Goal: Information Seeking & Learning: Check status

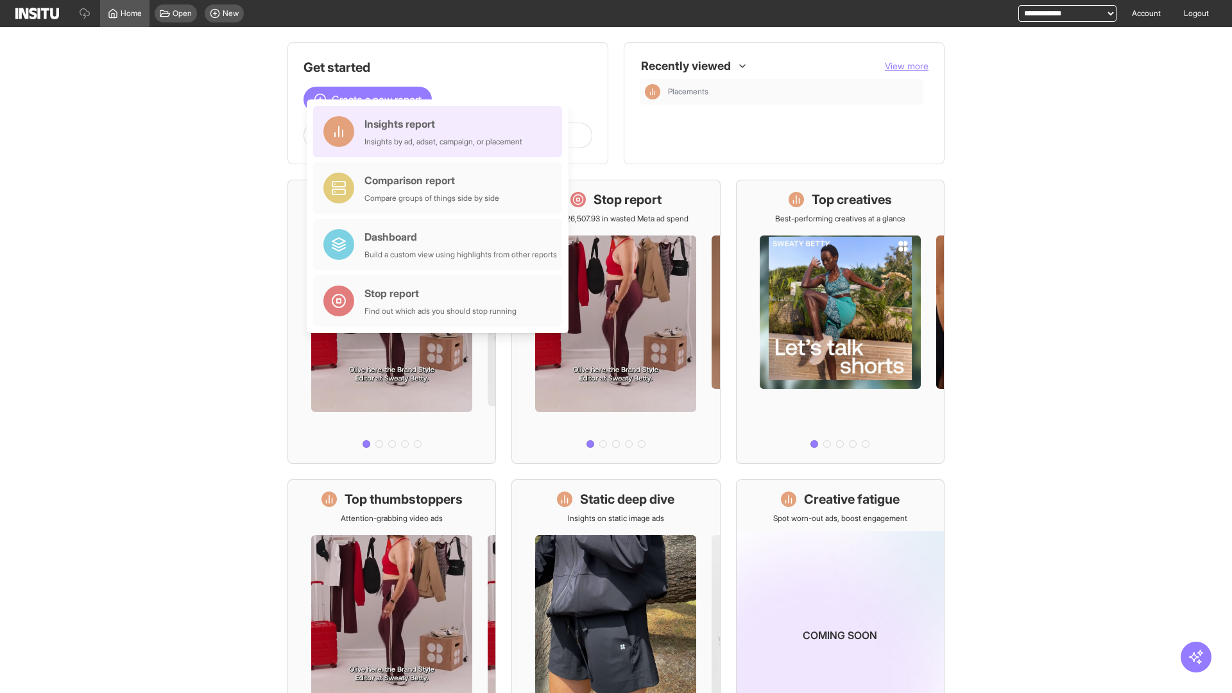
click at [441, 132] on div "Insights report Insights by ad, adset, campaign, or placement" at bounding box center [444, 131] width 158 height 31
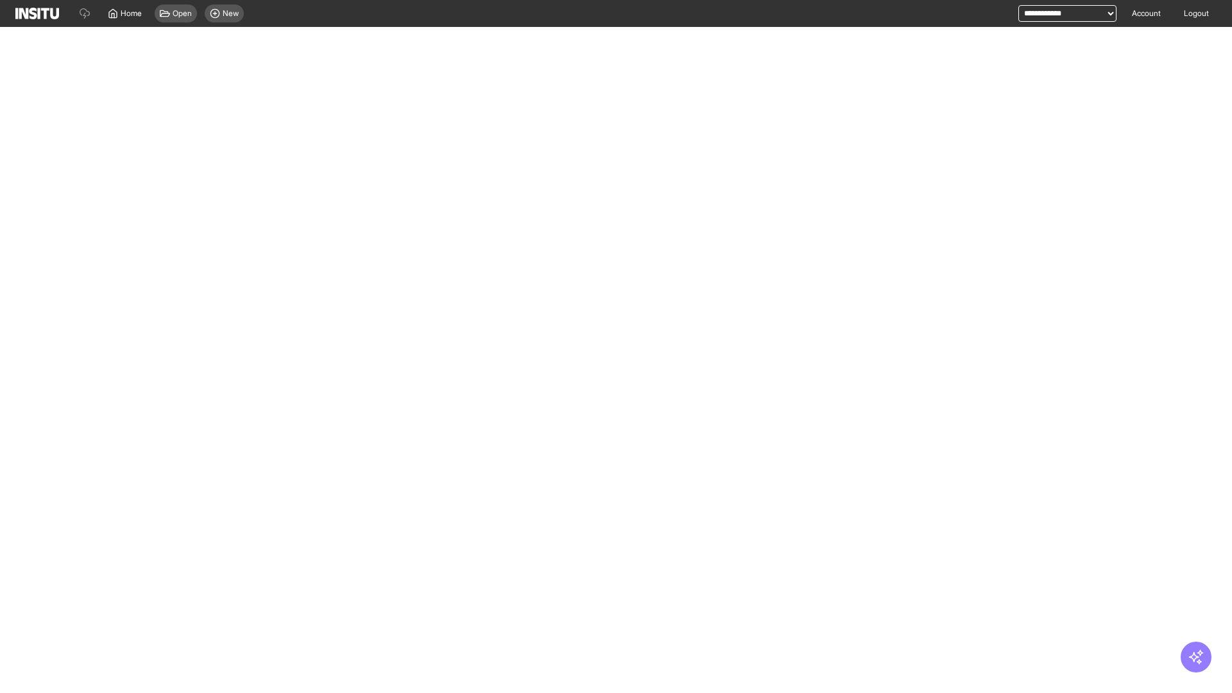
select select "**"
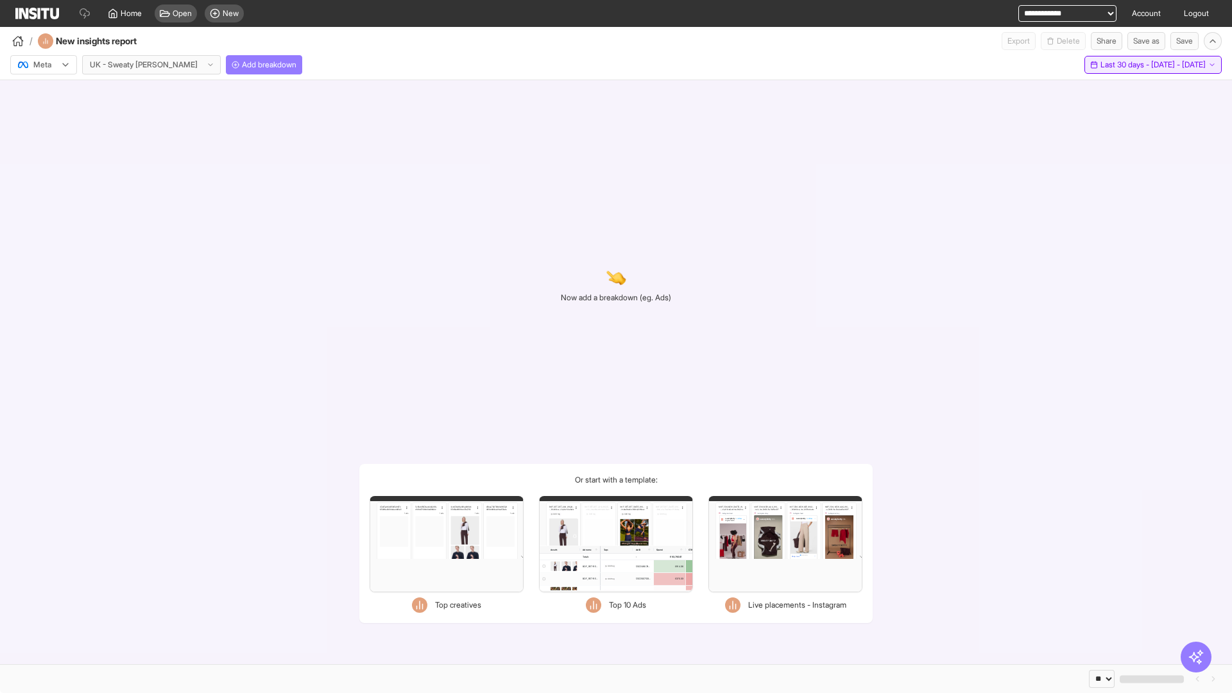
click at [1128, 65] on span "Last 30 days - [DATE] - [DATE]" at bounding box center [1153, 65] width 105 height 10
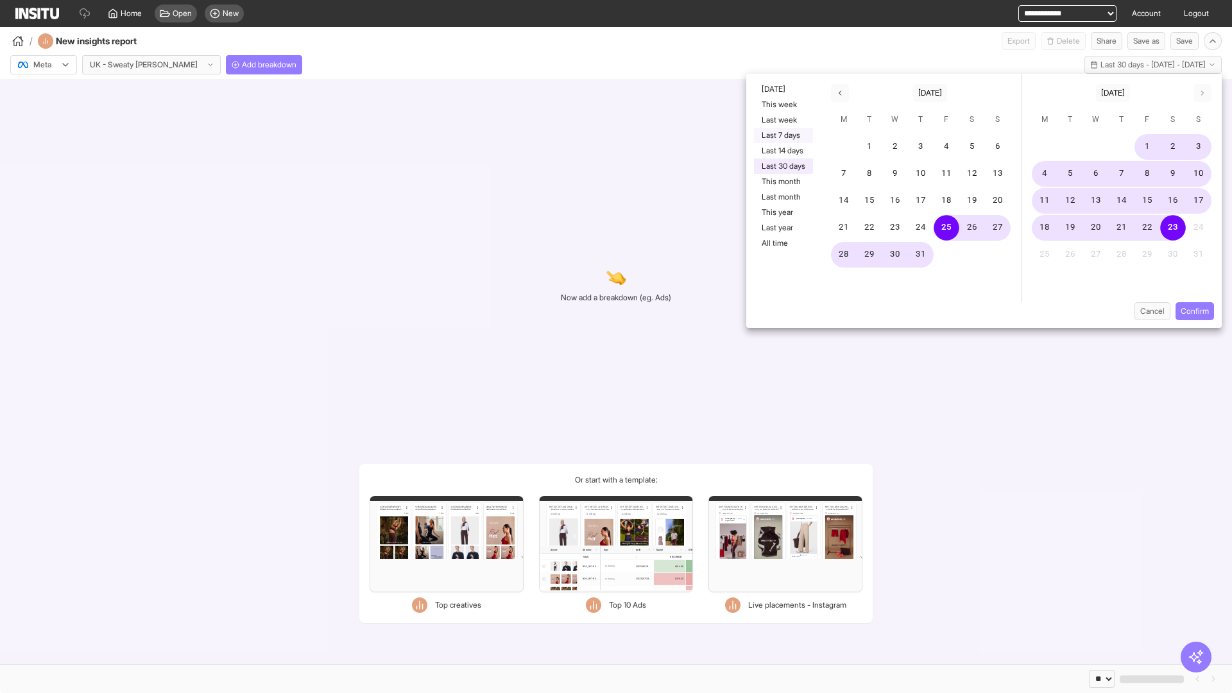
click at [782, 135] on button "Last 7 days" at bounding box center [783, 135] width 59 height 15
